Goal: Navigation & Orientation: Find specific page/section

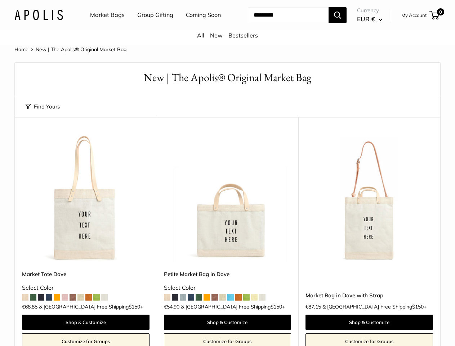
click at [228, 27] on nav "Market Bags Group Gifting Coming Soon" at bounding box center [162, 15] width 172 height 23
click at [154, 27] on ul "Market Bags Group Gifting Coming Soon" at bounding box center [162, 15] width 144 height 23
click at [280, 23] on input "Search..." at bounding box center [288, 15] width 81 height 16
